Goal: Information Seeking & Learning: Learn about a topic

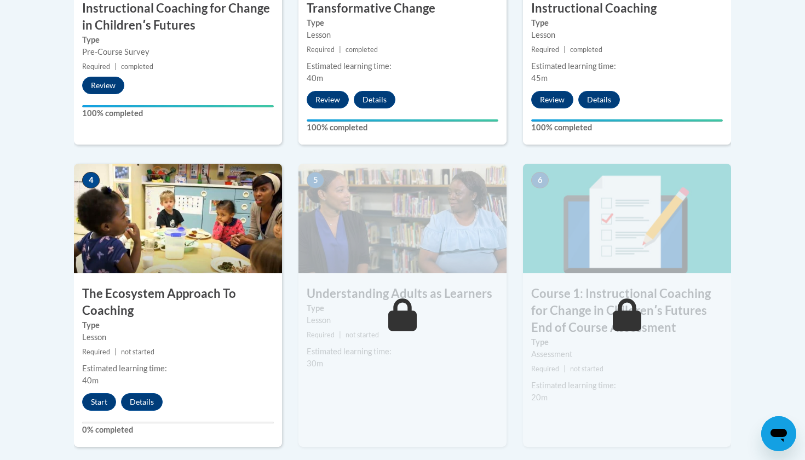
scroll to position [533, 0]
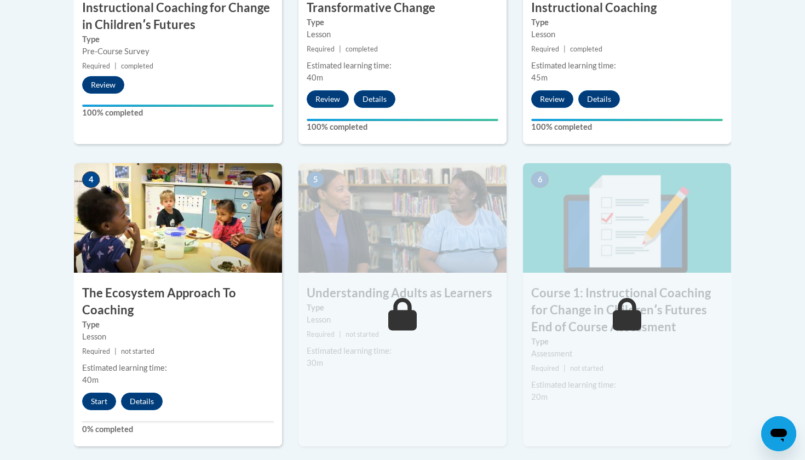
click at [188, 230] on img at bounding box center [178, 218] width 208 height 110
click at [94, 398] on button "Start" at bounding box center [99, 402] width 34 height 18
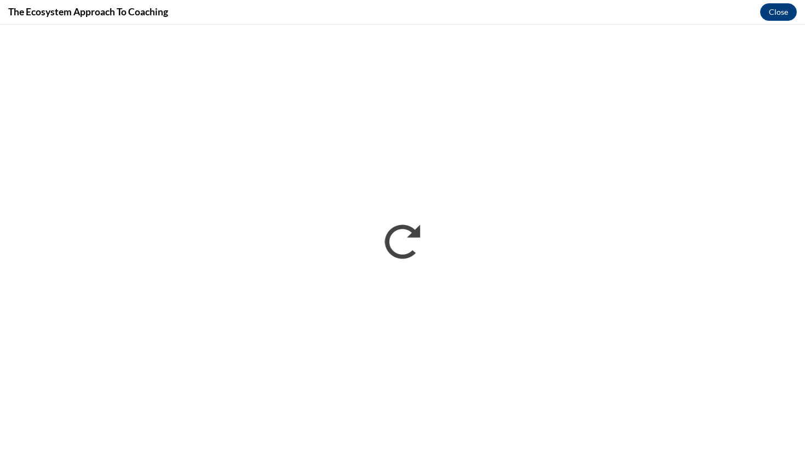
scroll to position [0, 0]
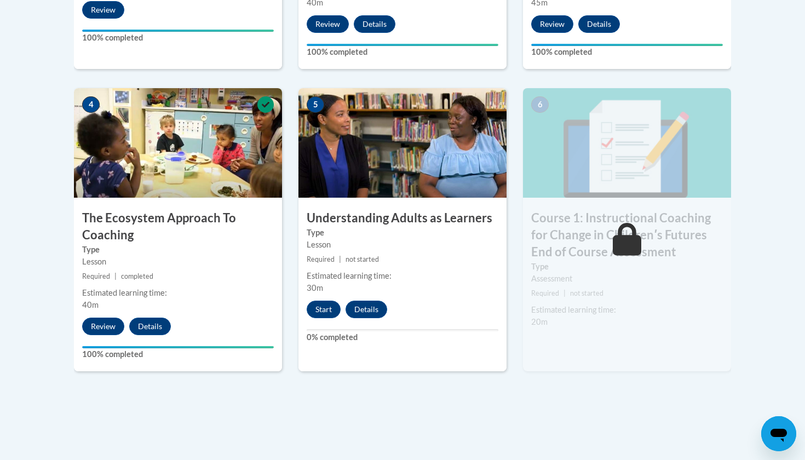
scroll to position [612, 0]
